Goal: Task Accomplishment & Management: Manage account settings

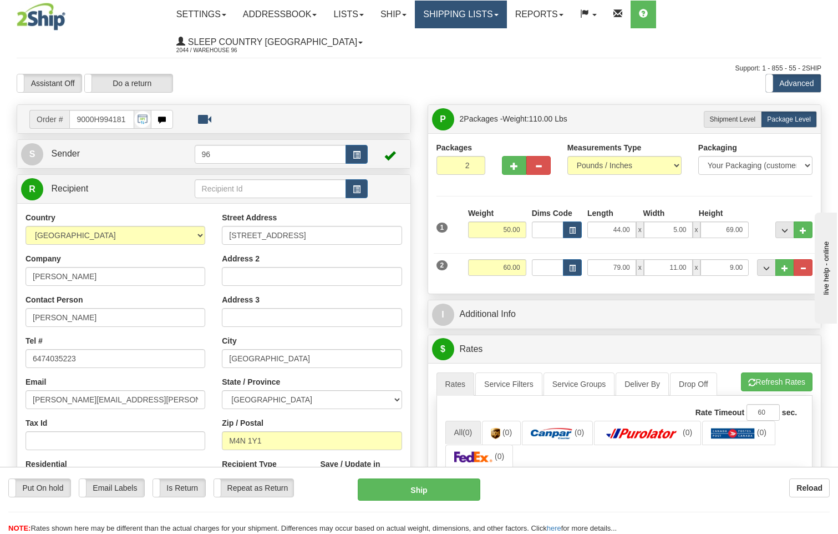
click at [301, 16] on link "Shipping lists" at bounding box center [461, 15] width 92 height 28
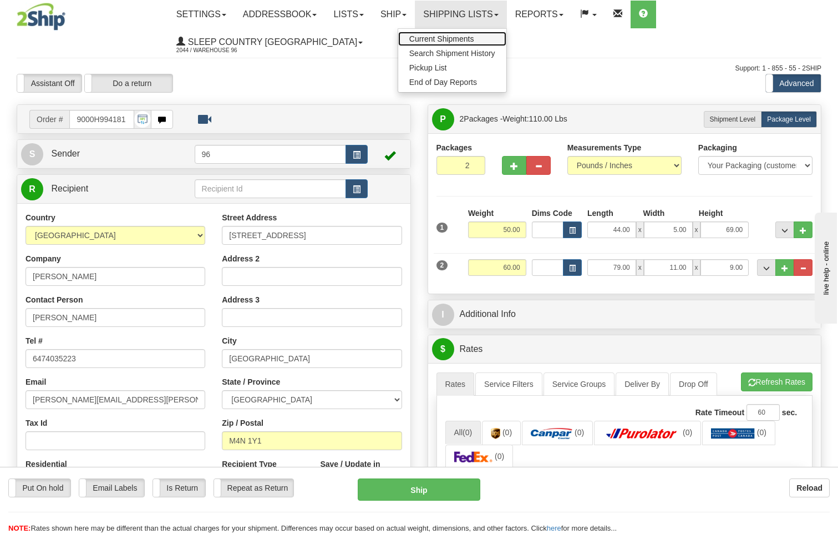
click at [301, 37] on span "Current Shipments" at bounding box center [441, 38] width 65 height 9
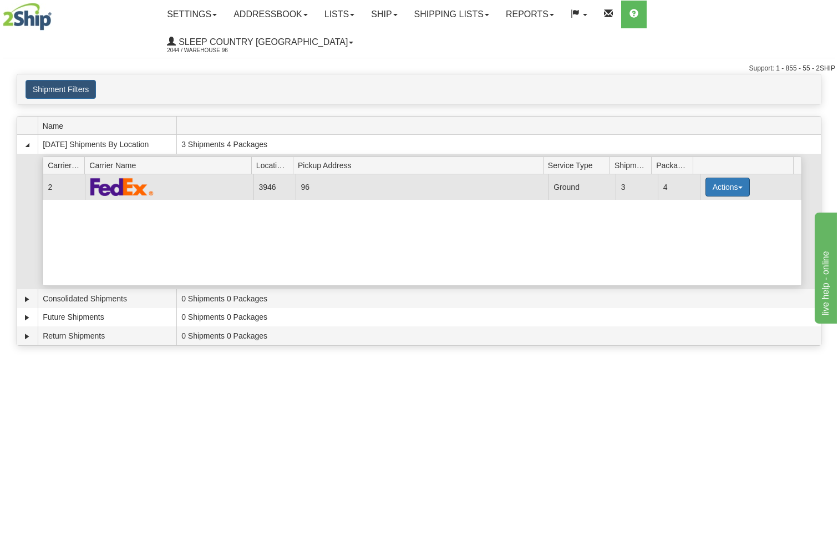
click at [710, 177] on button "Actions" at bounding box center [728, 186] width 44 height 19
click at [692, 218] on span "Close" at bounding box center [685, 222] width 26 height 8
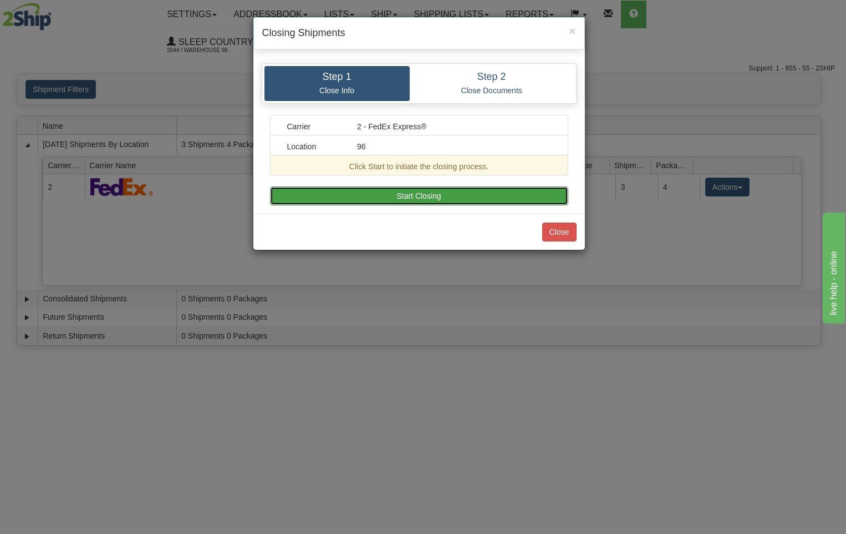
click at [382, 189] on button "Start Closing" at bounding box center [419, 195] width 298 height 19
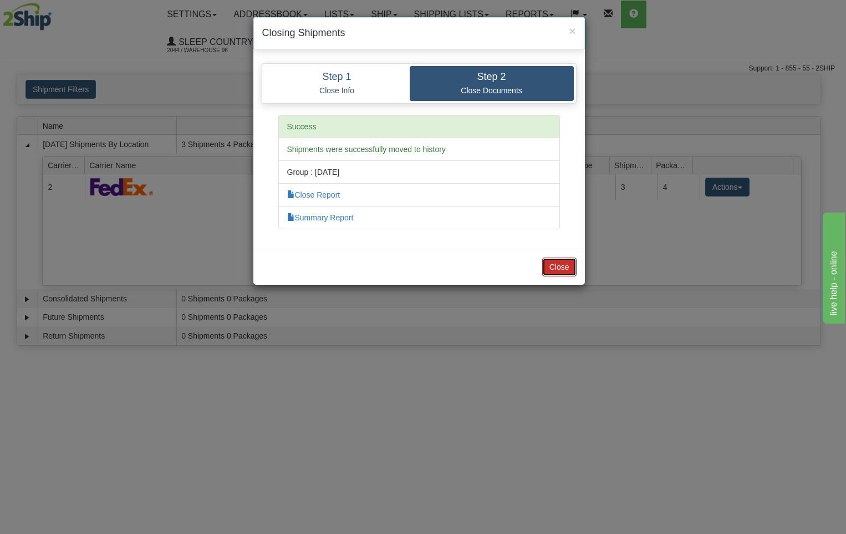
click at [549, 265] on button "Close" at bounding box center [559, 266] width 34 height 19
